Goal: Obtain resource: Obtain resource

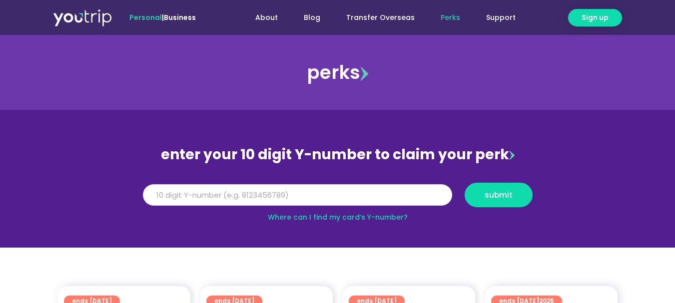
click at [278, 195] on input "Y Number" at bounding box center [297, 195] width 309 height 22
type input "[CREDIT_CARD_NUMBER]"
click at [465, 183] on button "submit" at bounding box center [499, 195] width 68 height 24
drag, startPoint x: 237, startPoint y: 193, endPoint x: 105, endPoint y: 184, distance: 131.7
click at [105, 184] on section "enter your 10 digit Y-number to claim your perk Y Number [CREDIT_CARD_NUMBER] s…" at bounding box center [337, 179] width 675 height 138
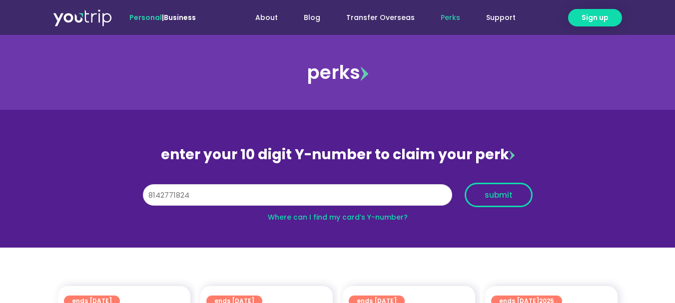
type input "8142771824"
click at [486, 197] on span "submit" at bounding box center [499, 194] width 28 height 7
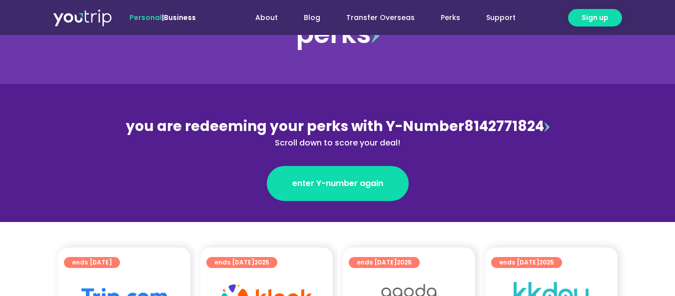
scroll to position [100, 0]
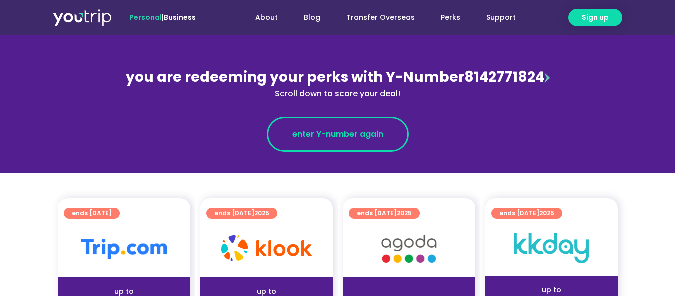
click at [380, 141] on link "enter Y-number again" at bounding box center [338, 134] width 142 height 35
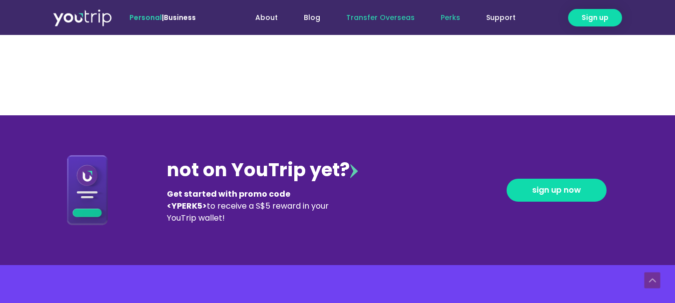
scroll to position [1023, 0]
